Goal: Information Seeking & Learning: Stay updated

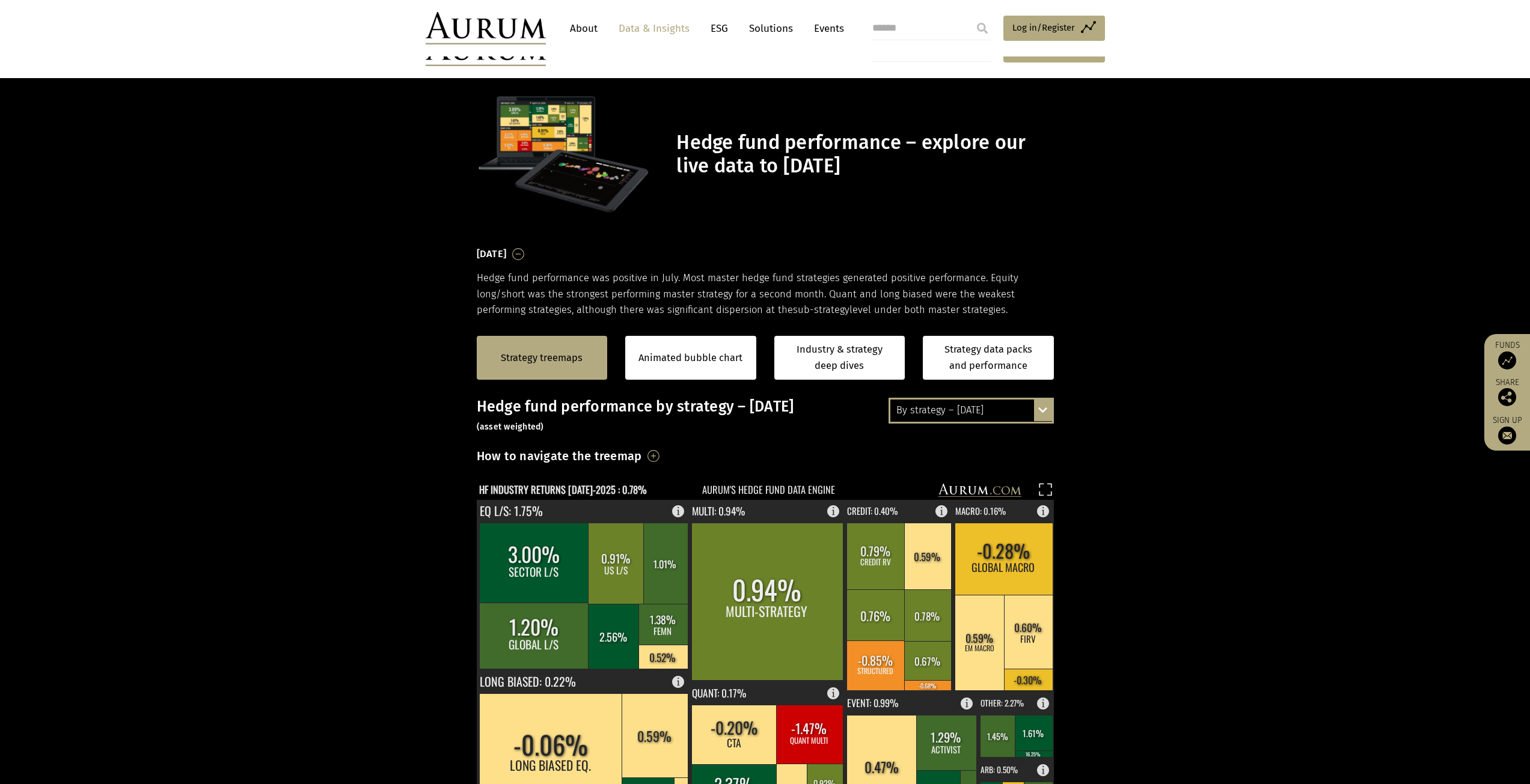
scroll to position [181, 0]
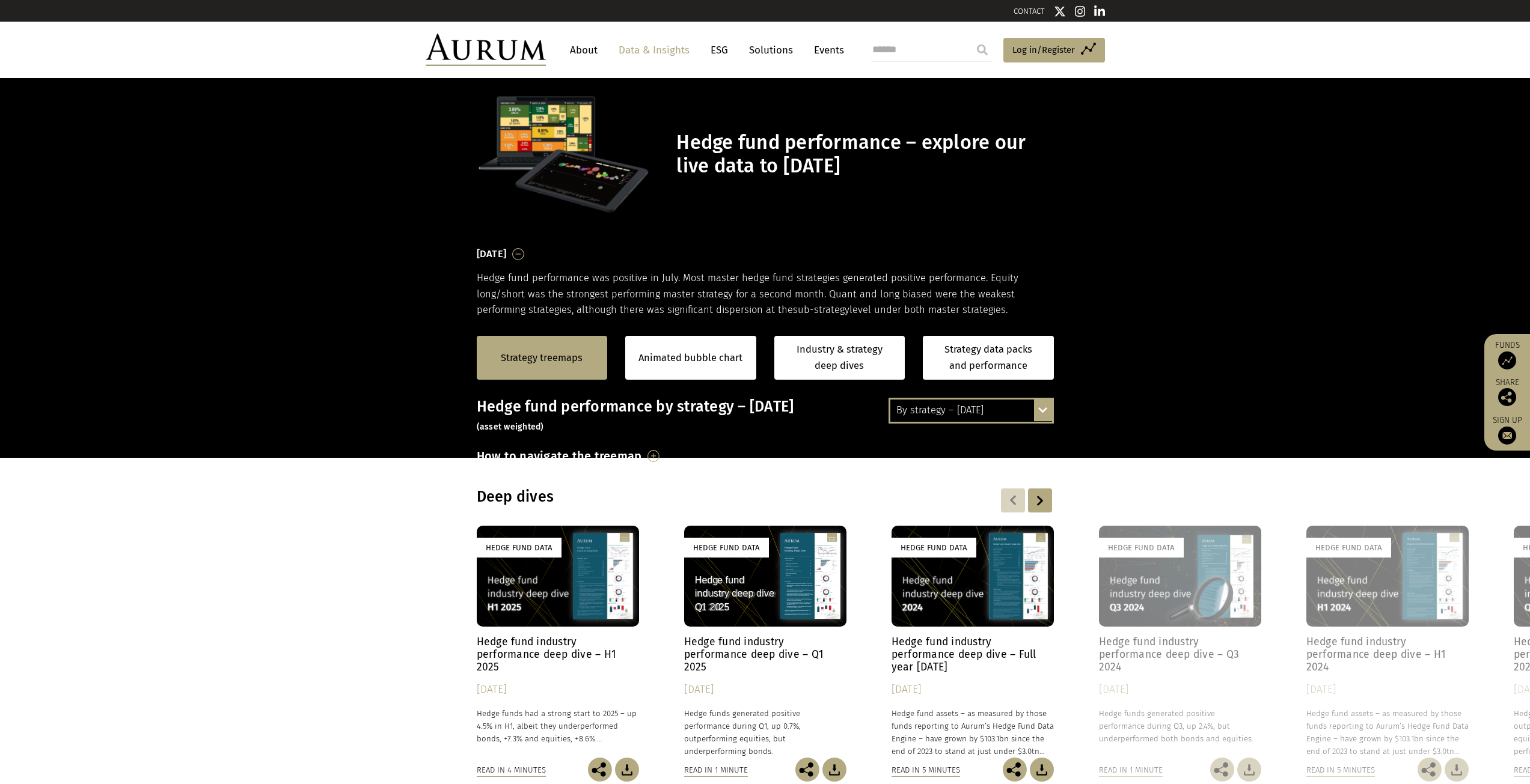
scroll to position [181, 0]
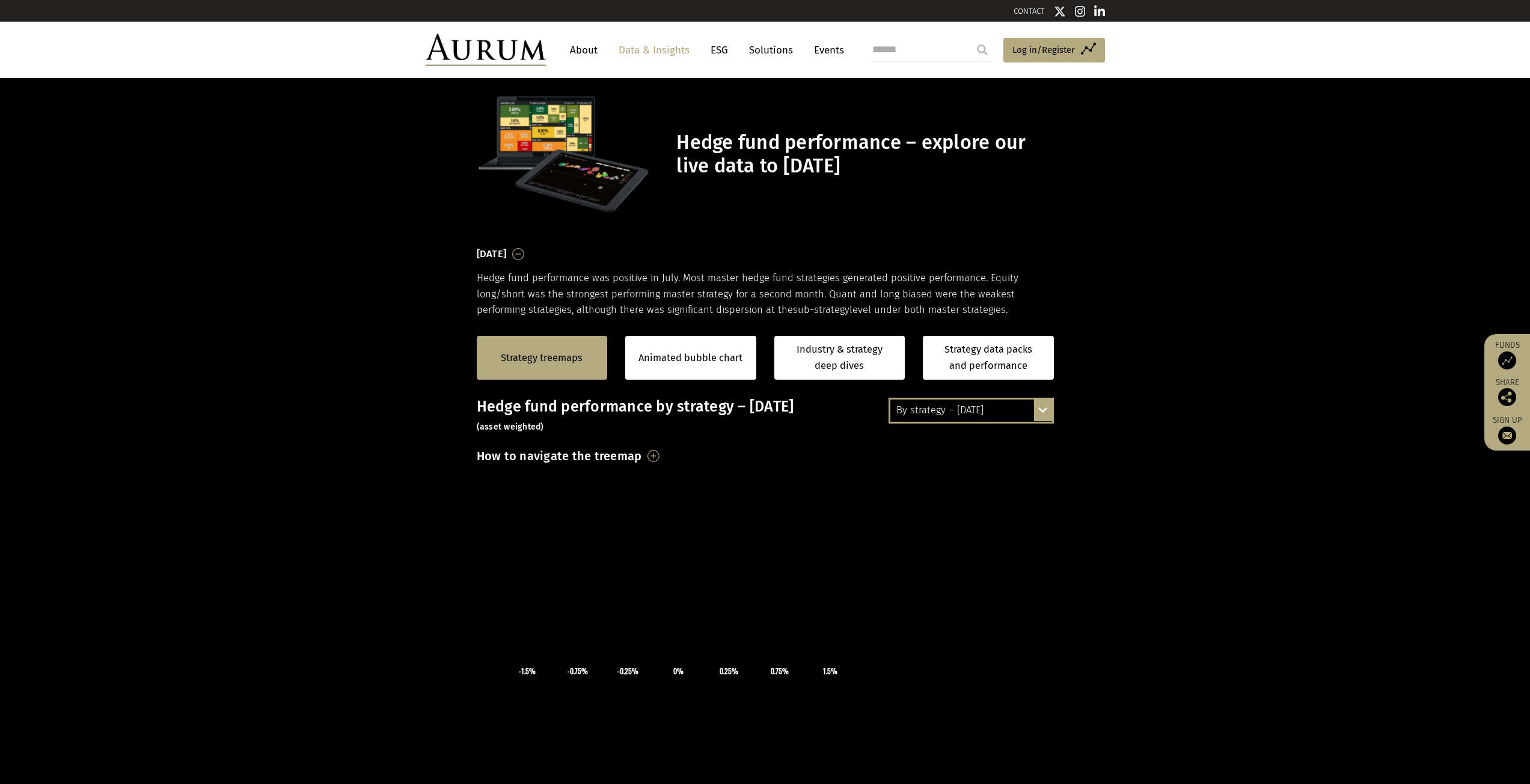
scroll to position [181, 0]
